Goal: Find specific page/section: Find specific page/section

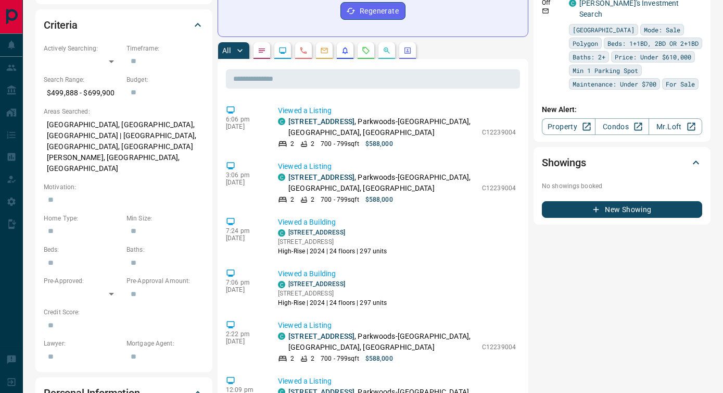
click at [409, 46] on button "button" at bounding box center [407, 50] width 17 height 17
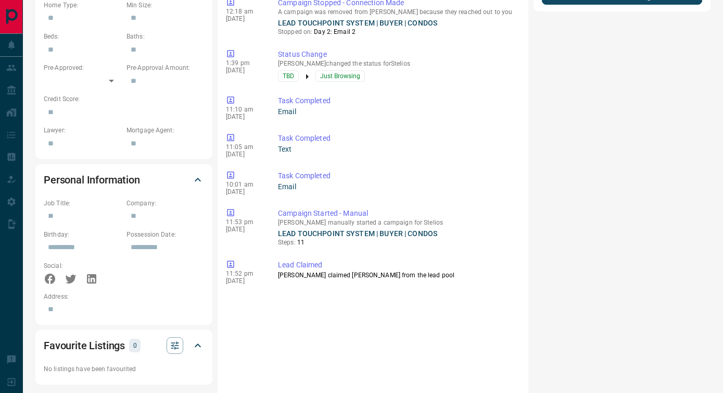
scroll to position [635, 0]
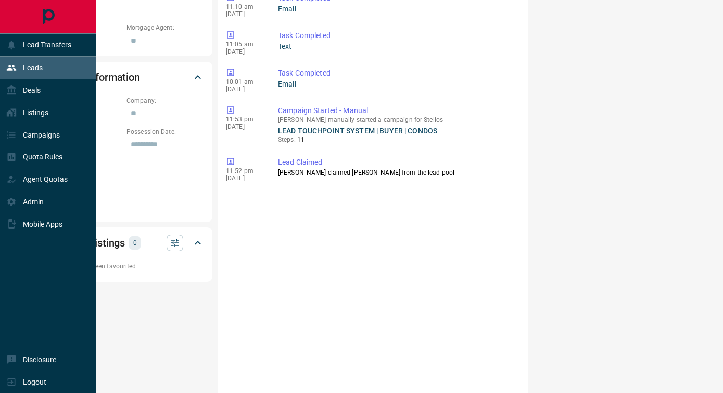
click at [34, 75] on div "Leads" at bounding box center [24, 67] width 36 height 17
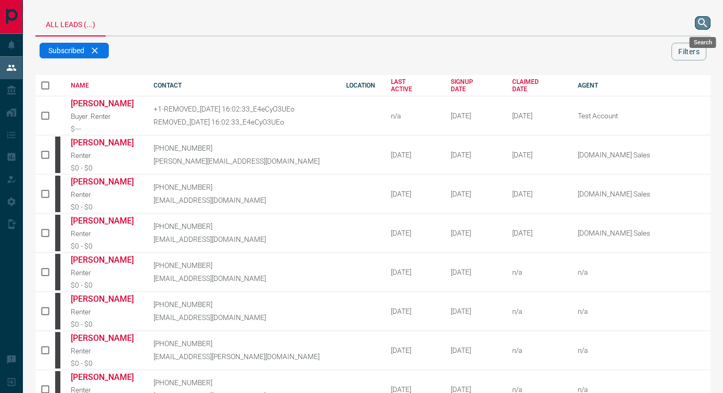
click at [700, 23] on icon "search button" at bounding box center [702, 22] width 9 height 9
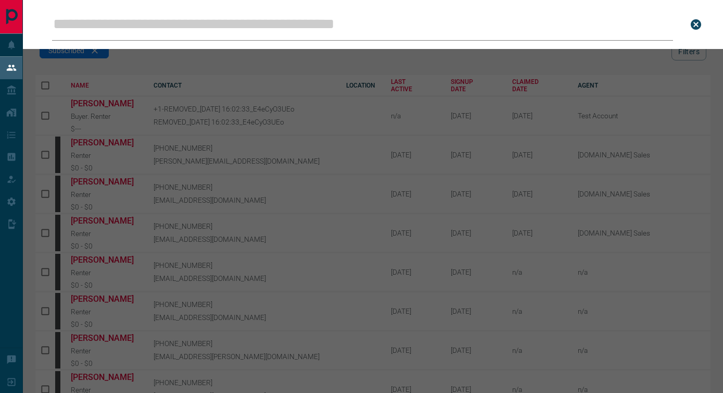
type input "*******"
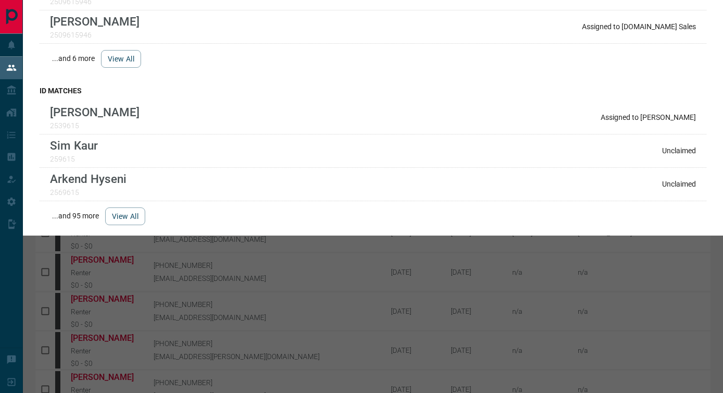
scroll to position [206, 0]
